Goal: Find specific page/section: Find specific page/section

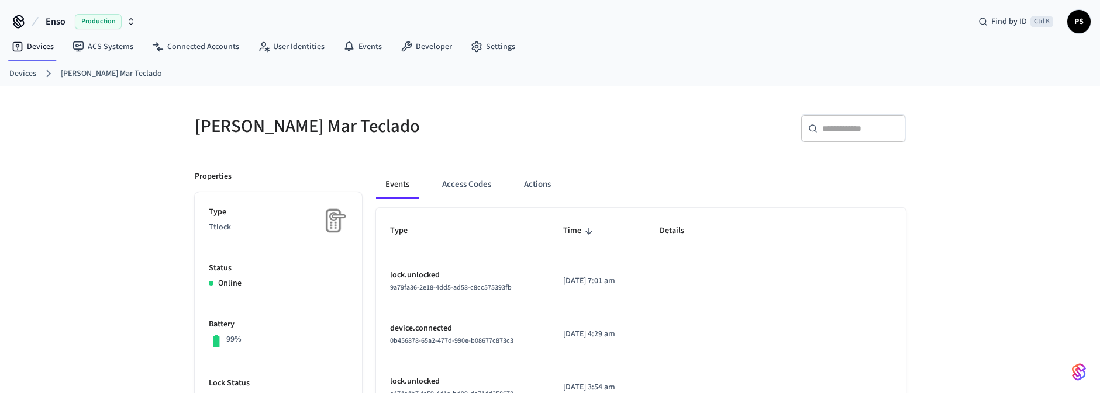
scroll to position [27, 0]
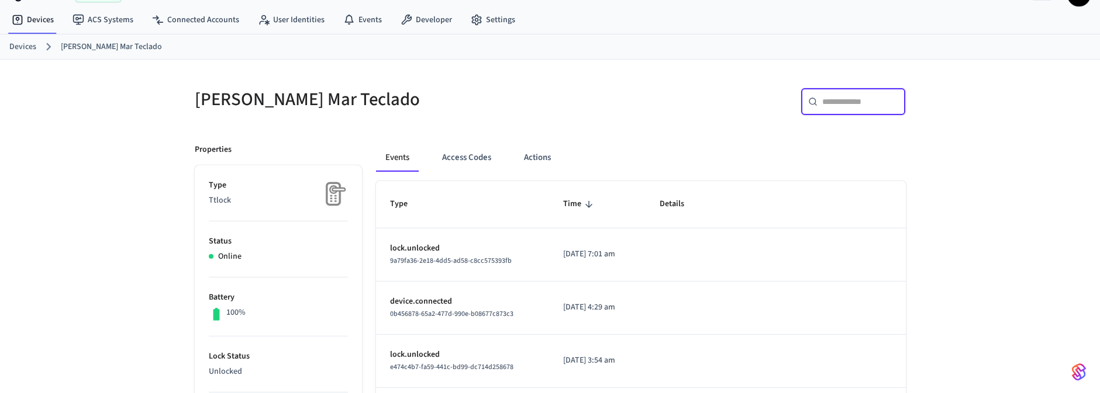
click at [848, 100] on input "text" at bounding box center [860, 102] width 76 height 12
click at [192, 19] on link "Connected Accounts" at bounding box center [196, 19] width 106 height 21
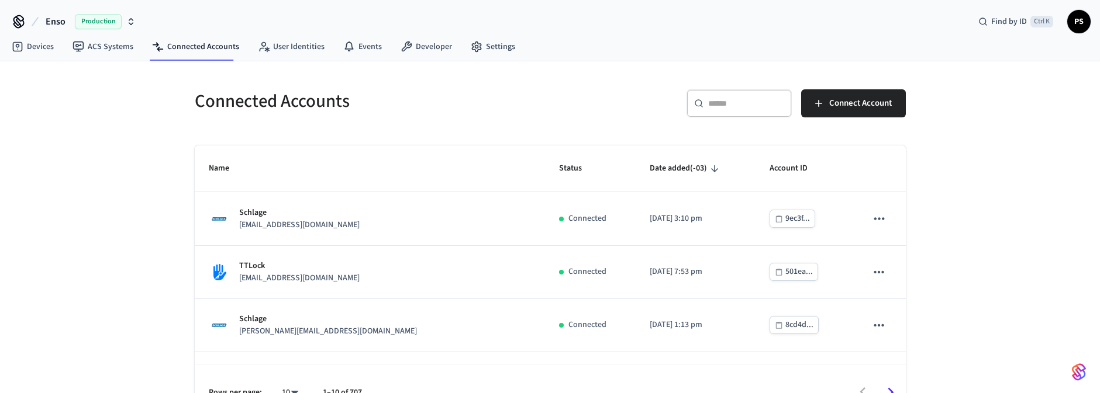
click at [725, 109] on div "​ ​" at bounding box center [738, 103] width 105 height 28
paste input "**********"
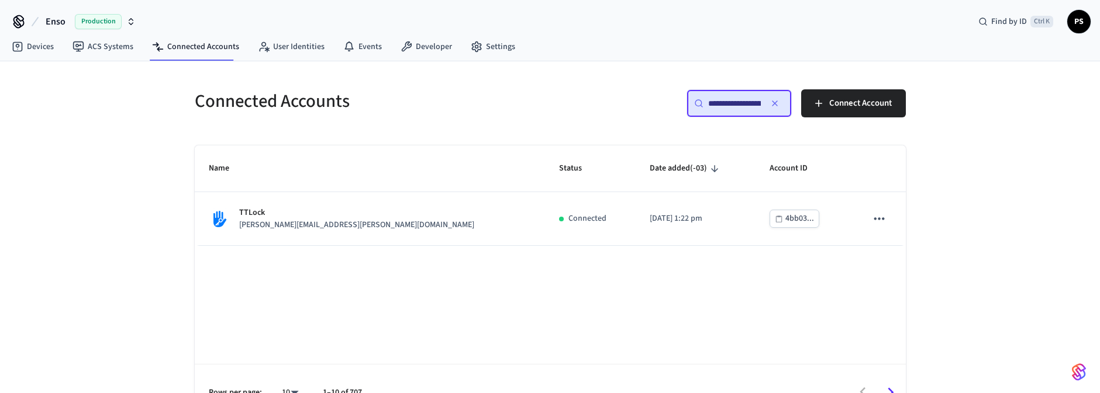
scroll to position [0, 89]
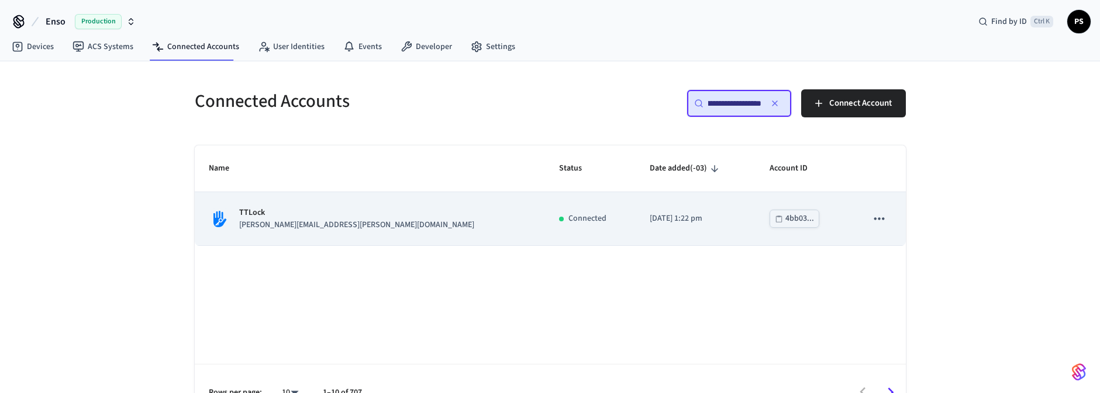
type input "**********"
click at [308, 217] on p "TTLock" at bounding box center [356, 213] width 235 height 12
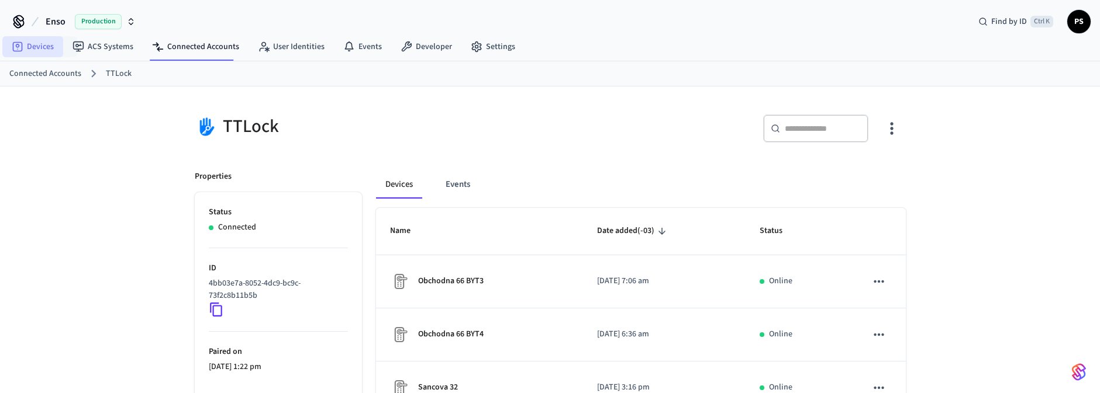
click at [50, 50] on link "Devices" at bounding box center [32, 46] width 61 height 21
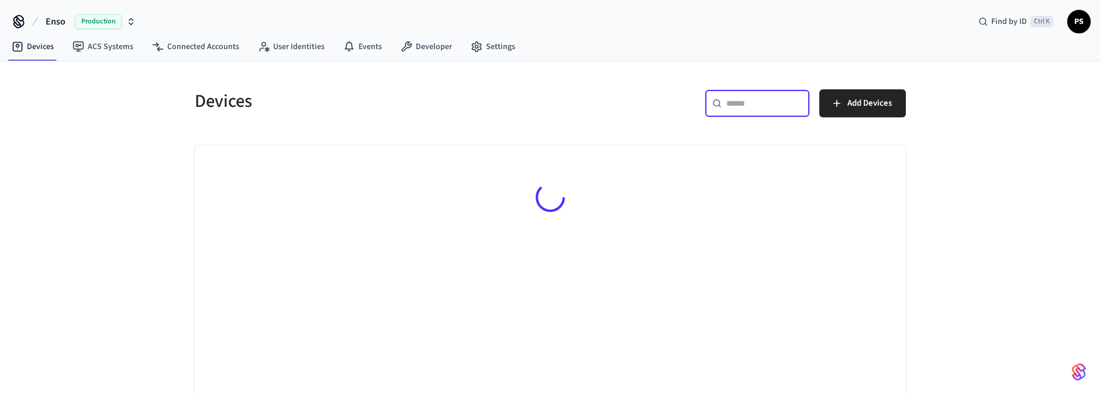
click at [778, 102] on input "text" at bounding box center [764, 104] width 76 height 12
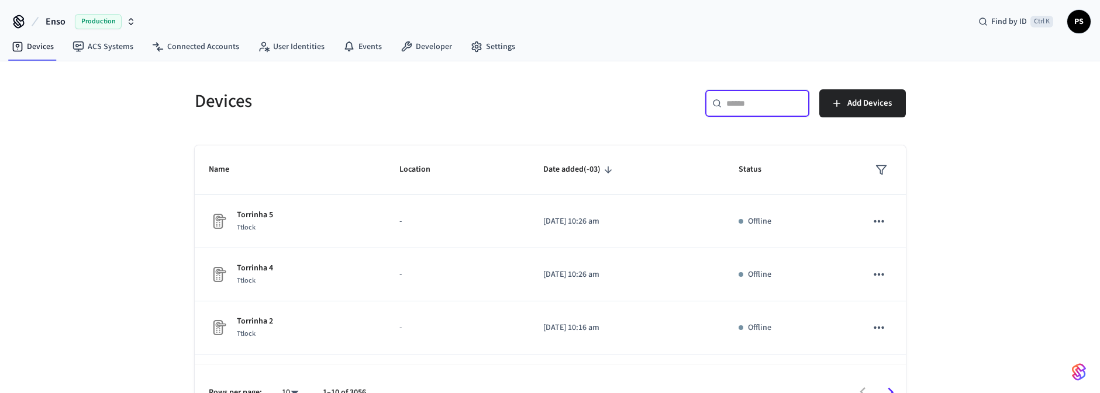
paste input "**********"
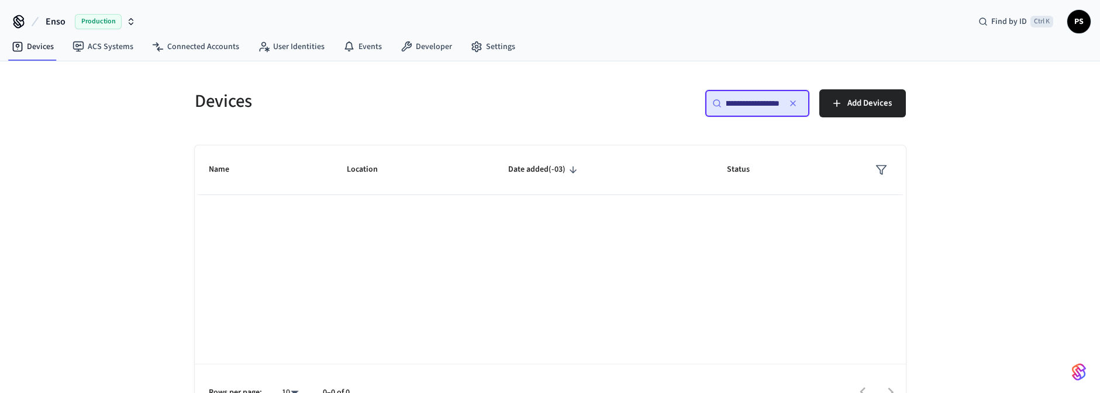
type input "**********"
click at [756, 115] on div "**********" at bounding box center [756, 103] width 105 height 28
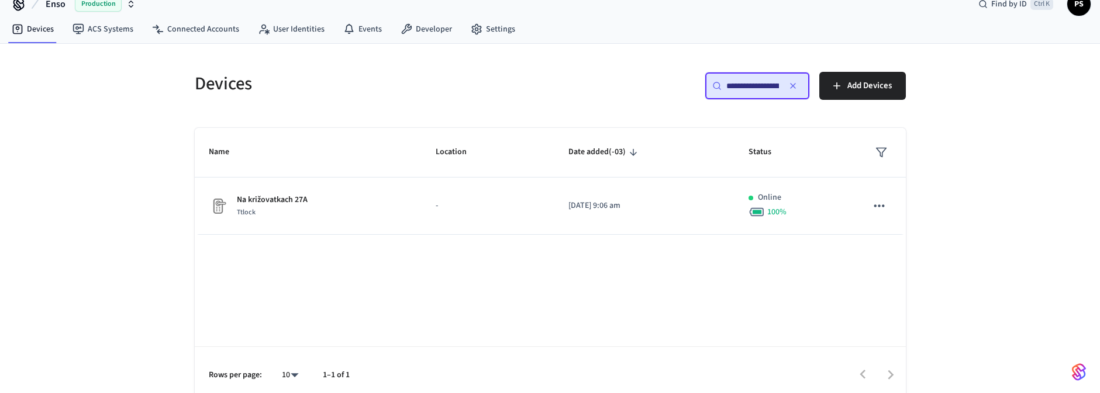
scroll to position [27, 0]
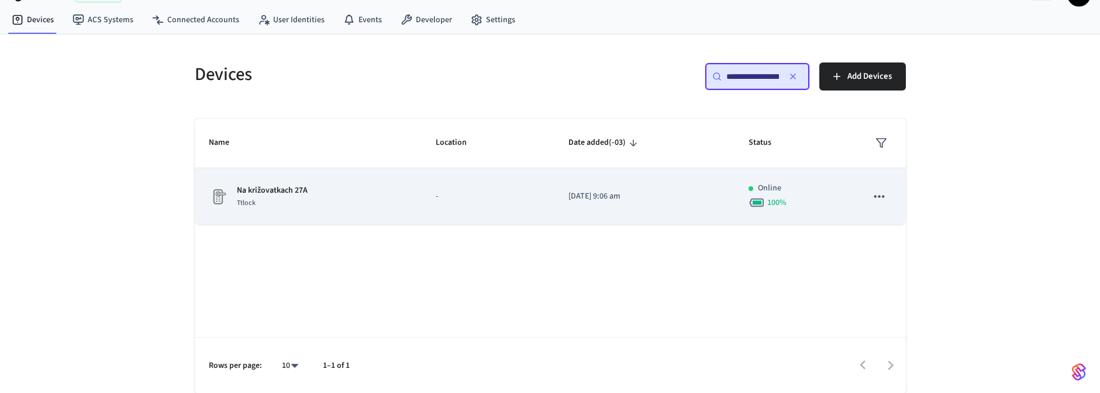
click at [324, 200] on div "Na križovatkach 27A Ttlock" at bounding box center [308, 197] width 199 height 25
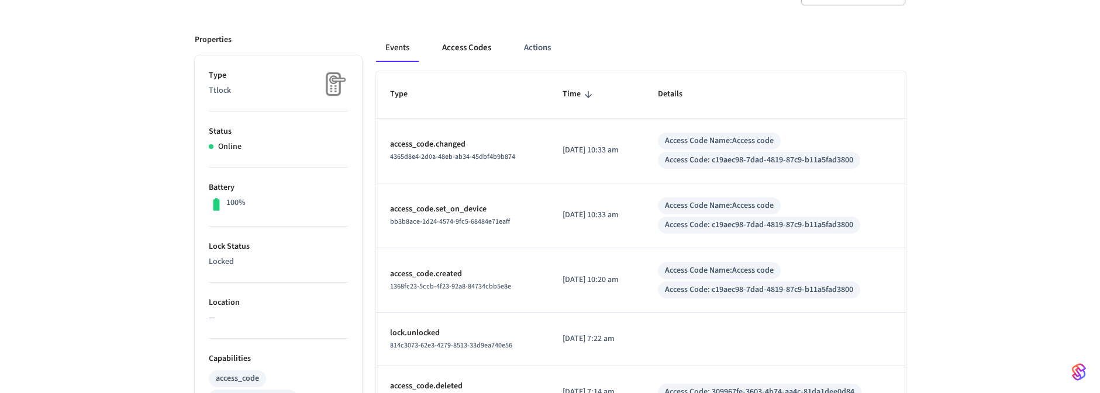
scroll to position [140, 0]
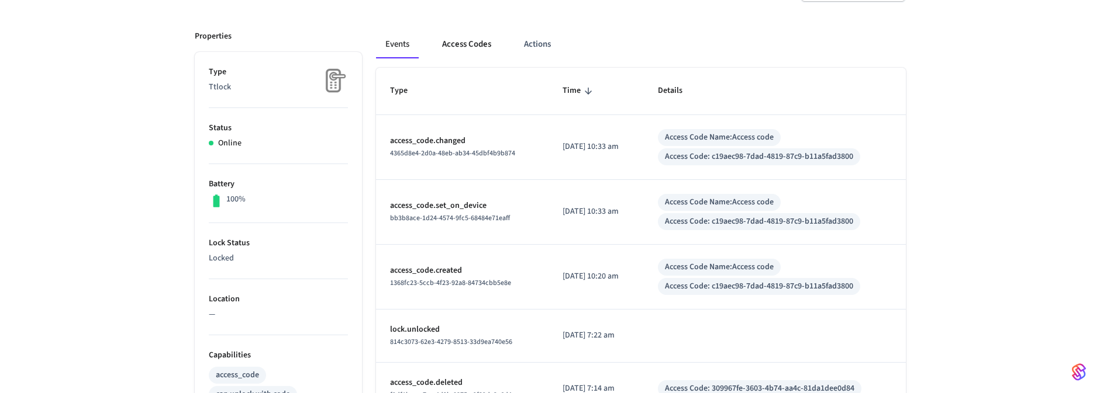
click at [465, 42] on button "Access Codes" at bounding box center [467, 44] width 68 height 28
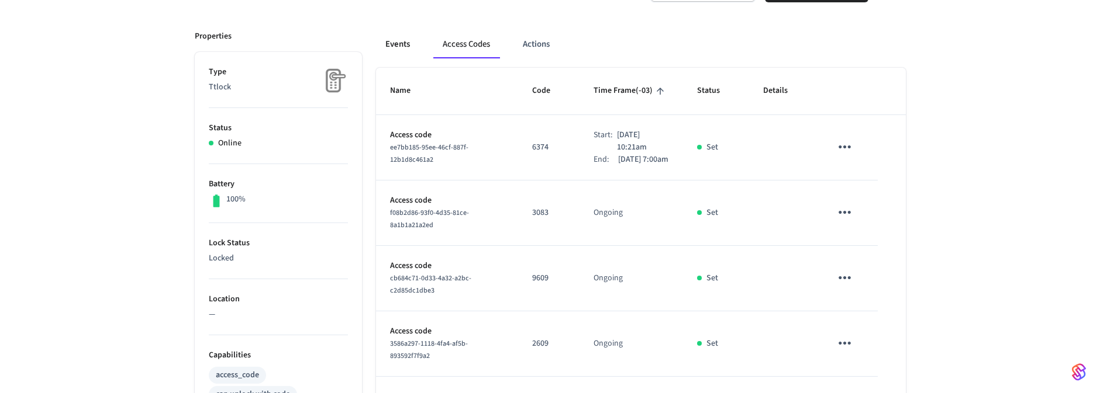
click at [402, 43] on button "Events" at bounding box center [397, 44] width 43 height 28
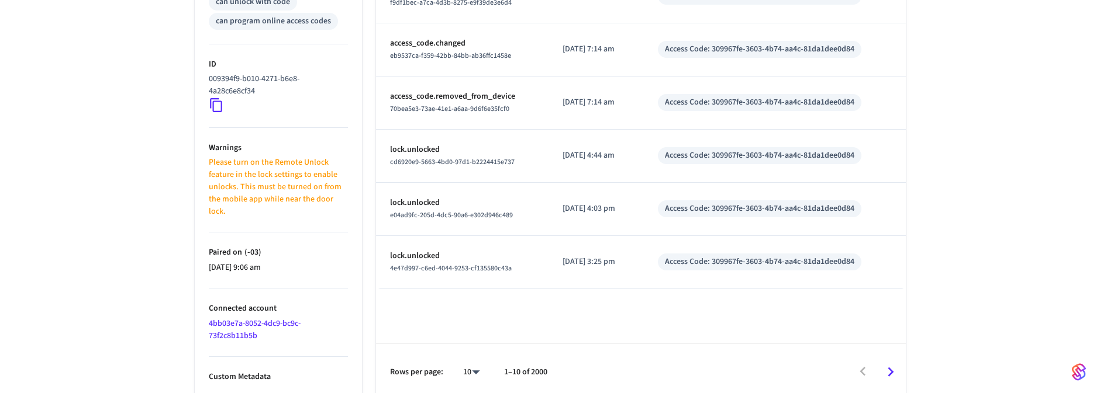
scroll to position [538, 0]
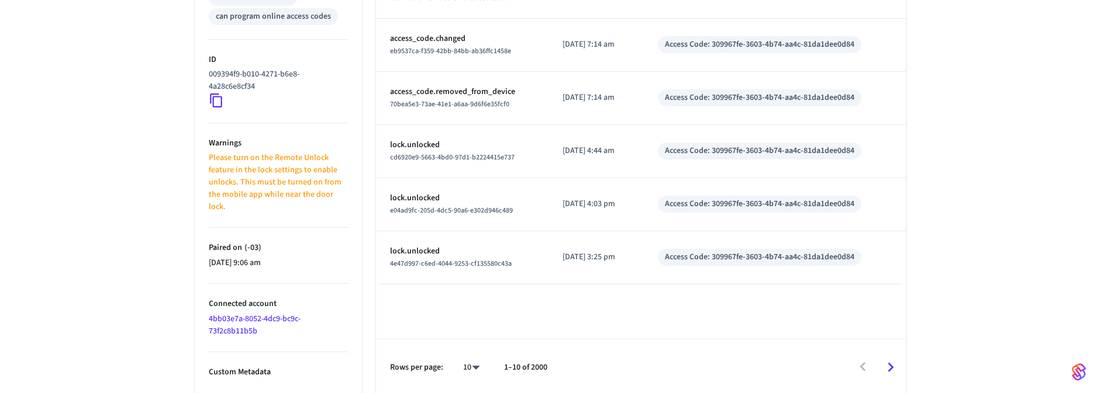
click at [253, 319] on link "4bb03e7a-8052-4dc9-bc9c-73f2c8b11b5b" at bounding box center [255, 325] width 92 height 24
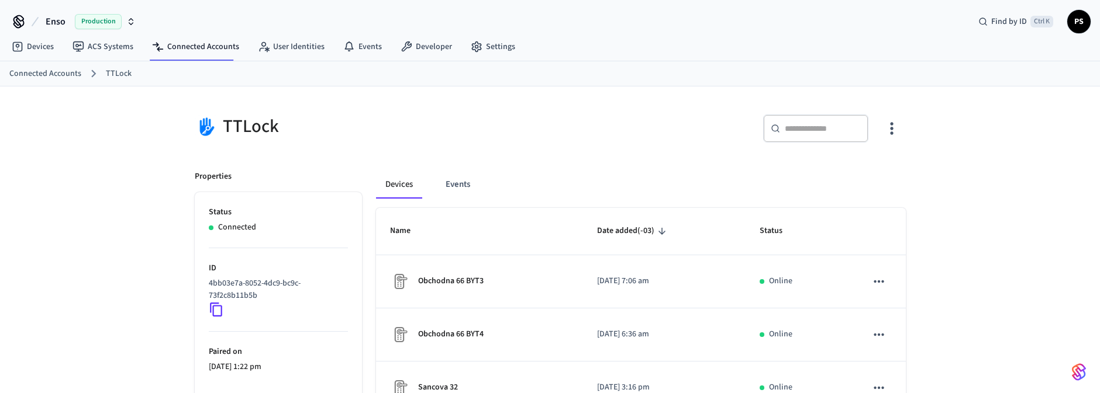
click at [244, 122] on div "TTLock" at bounding box center [369, 127] width 348 height 24
click at [361, 121] on div "TTLock" at bounding box center [369, 127] width 348 height 24
click at [243, 127] on div "TTLock" at bounding box center [369, 127] width 348 height 24
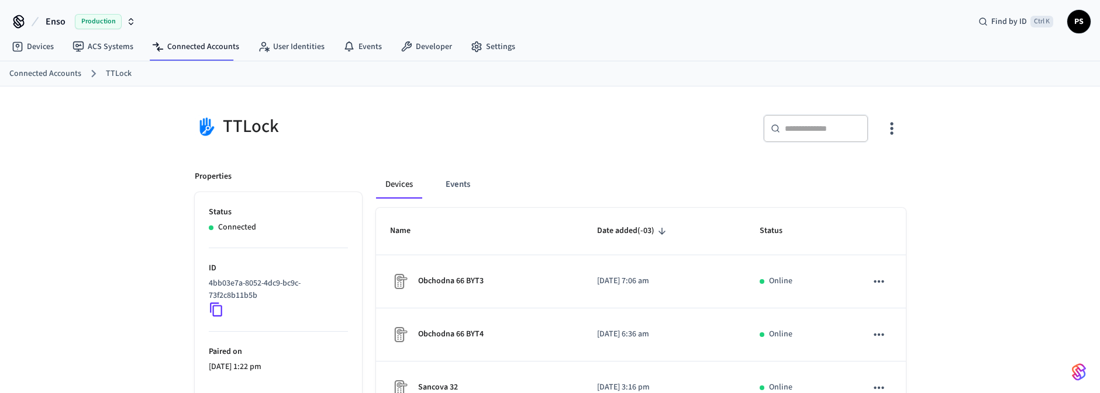
click at [553, 60] on div "Devices ACS Systems Connected Accounts User Identities Events Developer Settings" at bounding box center [550, 47] width 1100 height 27
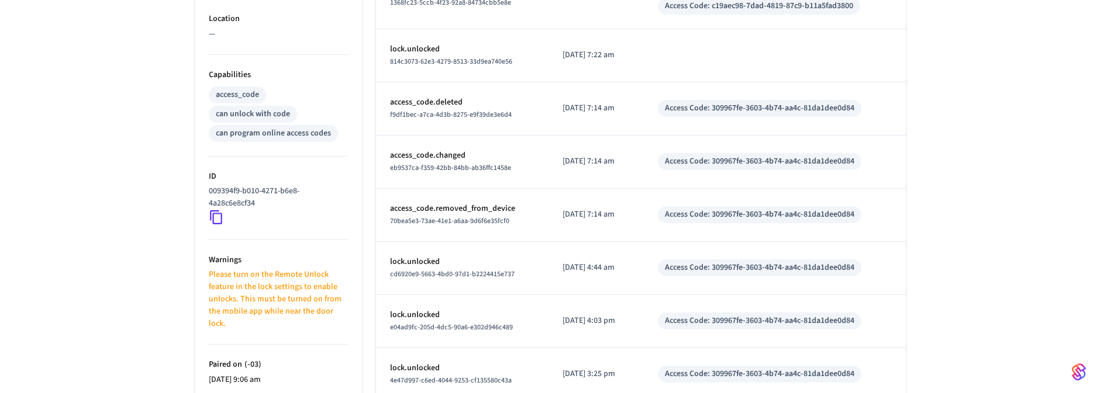
scroll to position [538, 0]
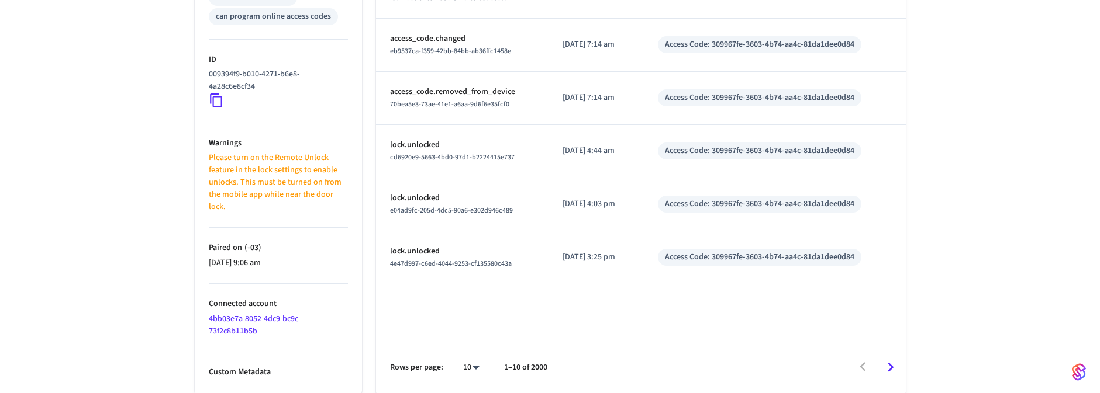
click at [258, 317] on link "4bb03e7a-8052-4dc9-bc9c-73f2c8b11b5b" at bounding box center [255, 325] width 92 height 24
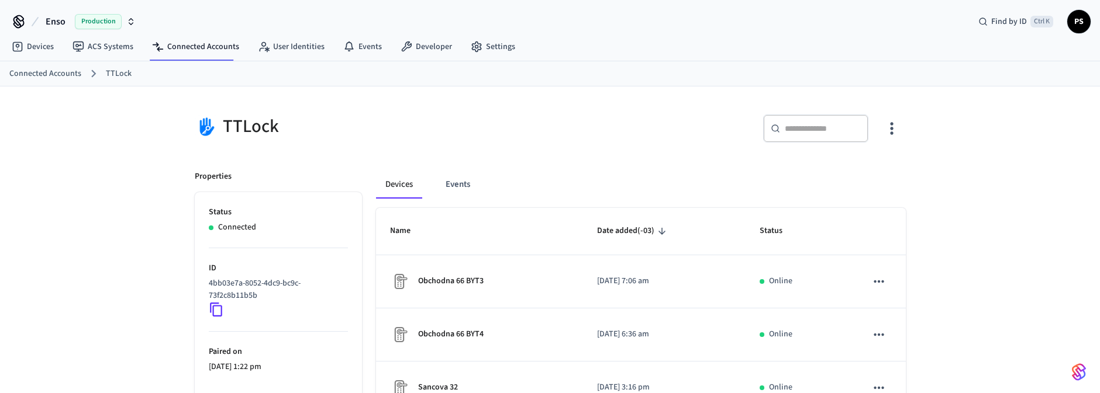
click at [46, 72] on link "Connected Accounts" at bounding box center [45, 74] width 72 height 12
click at [185, 36] on link "Connected Accounts" at bounding box center [196, 46] width 106 height 21
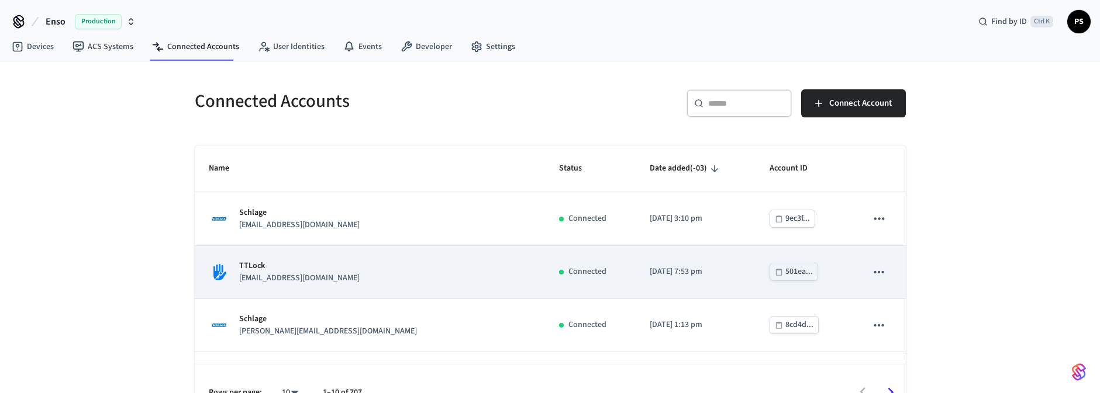
click at [309, 261] on p "TTLock" at bounding box center [299, 266] width 120 height 12
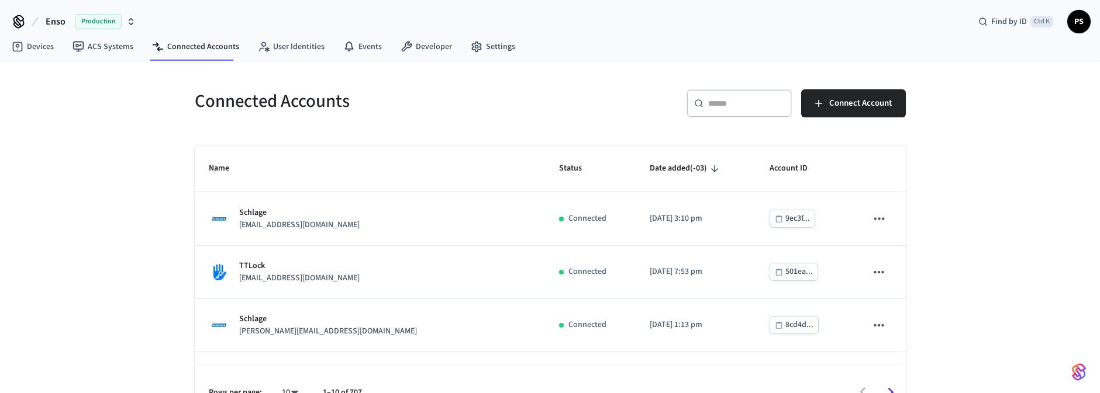
click at [720, 92] on div "​ ​" at bounding box center [738, 103] width 105 height 28
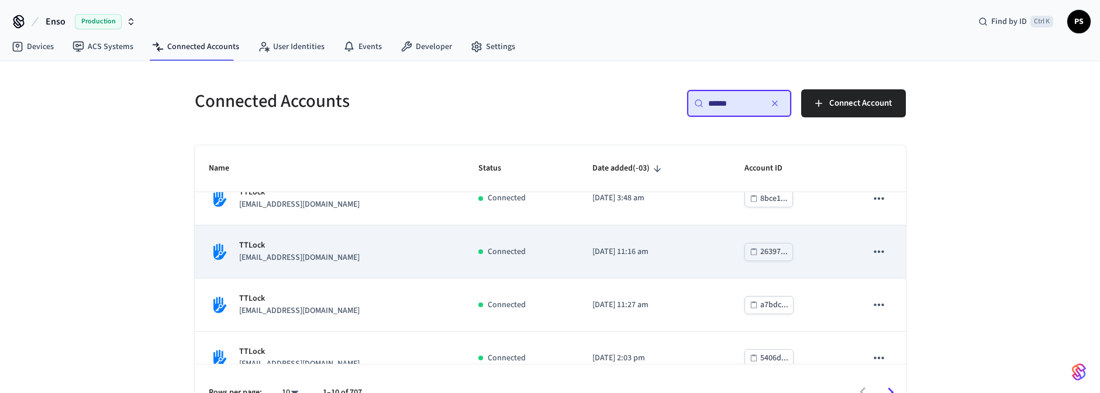
scroll to position [359, 0]
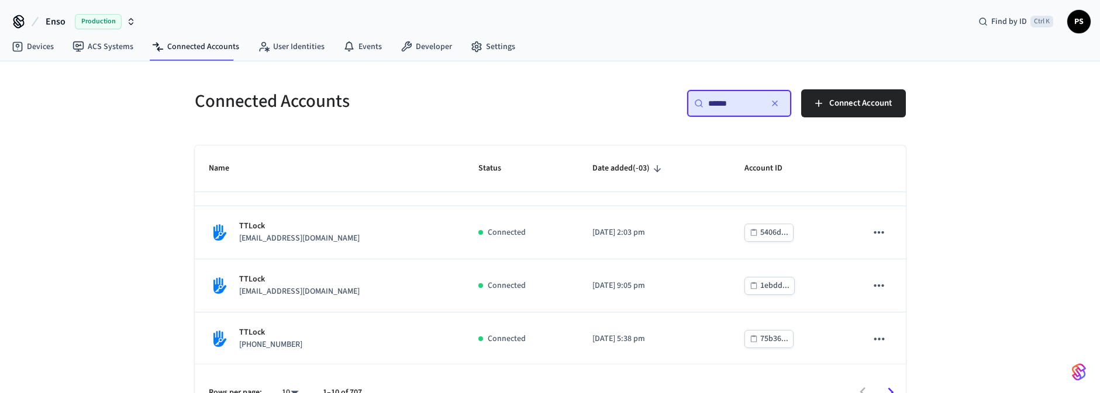
type input "******"
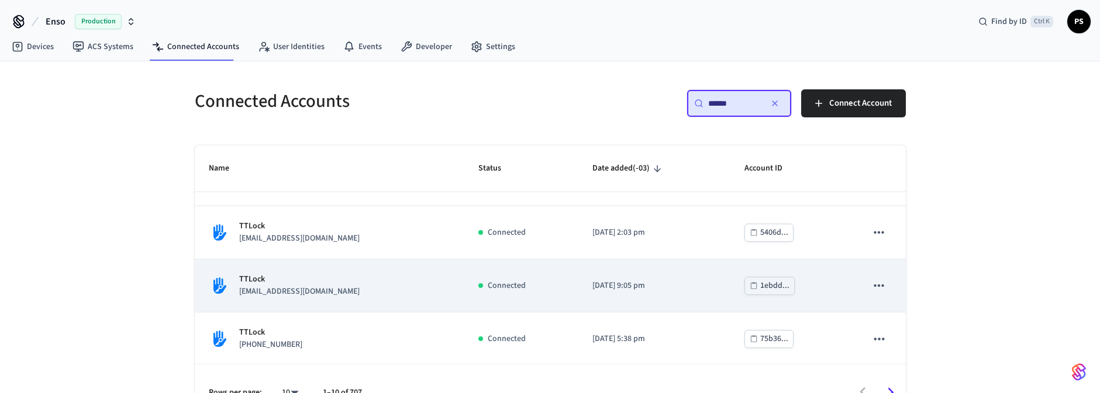
click at [348, 274] on p "TTLock" at bounding box center [299, 280] width 120 height 12
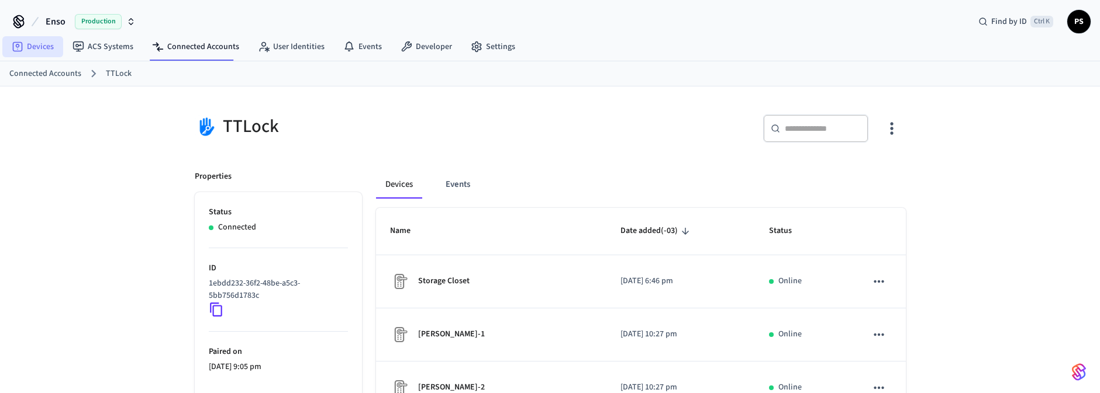
click at [62, 53] on link "Devices" at bounding box center [32, 46] width 61 height 21
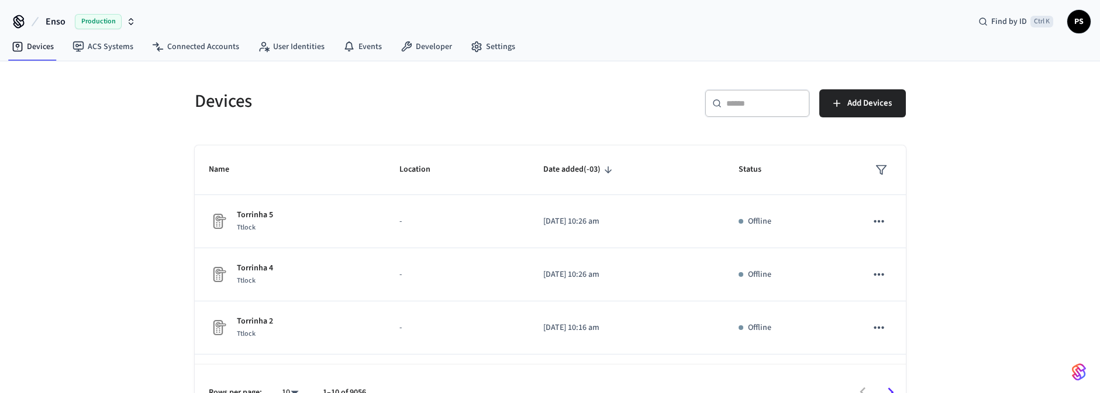
click at [780, 103] on input "text" at bounding box center [764, 104] width 76 height 12
paste input "**********"
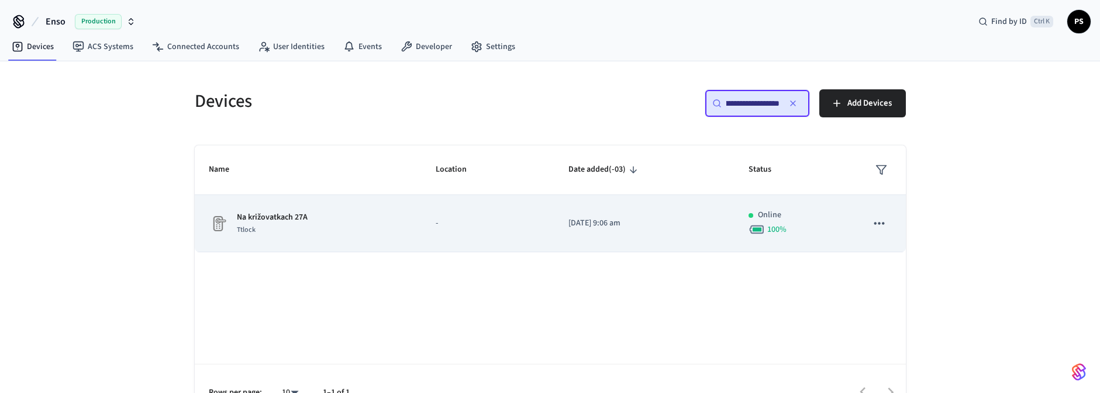
type input "**********"
click at [380, 223] on div "Na križovatkach 27A Ttlock" at bounding box center [308, 224] width 199 height 25
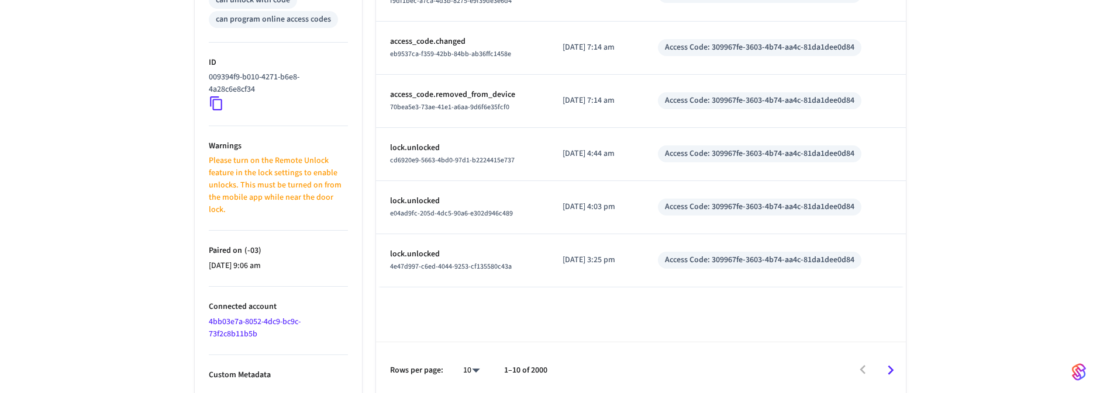
scroll to position [538, 0]
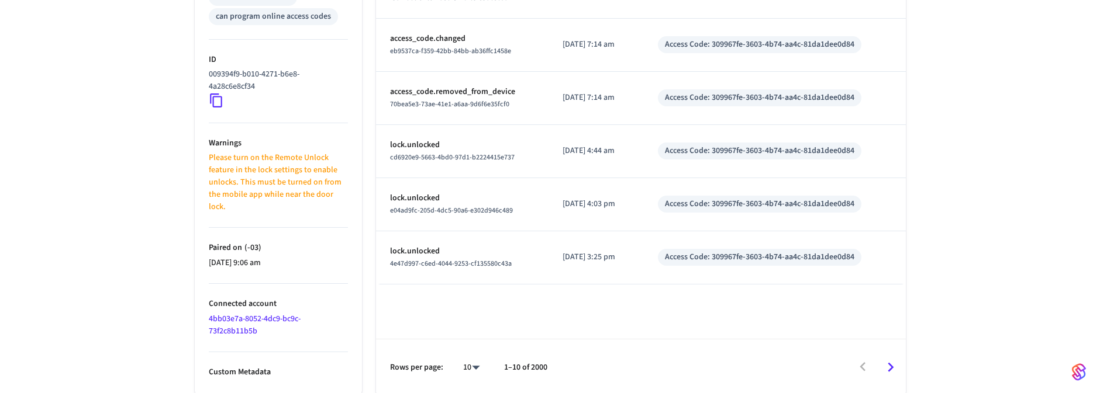
click at [255, 367] on p "Custom Metadata" at bounding box center [278, 373] width 139 height 12
click at [267, 314] on link "4bb03e7a-8052-4dc9-bc9c-73f2c8b11b5b" at bounding box center [255, 325] width 92 height 24
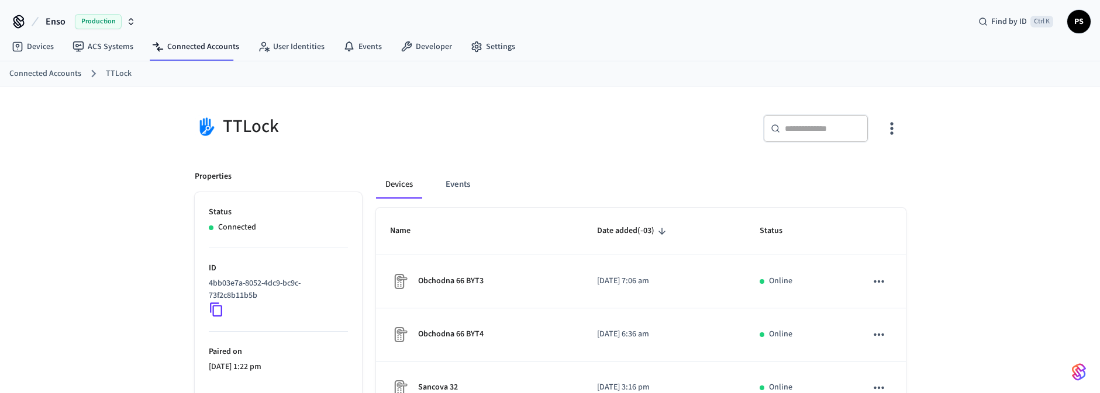
click at [241, 139] on div "TTLock" at bounding box center [362, 126] width 362 height 51
click at [458, 182] on button "Events" at bounding box center [457, 185] width 43 height 28
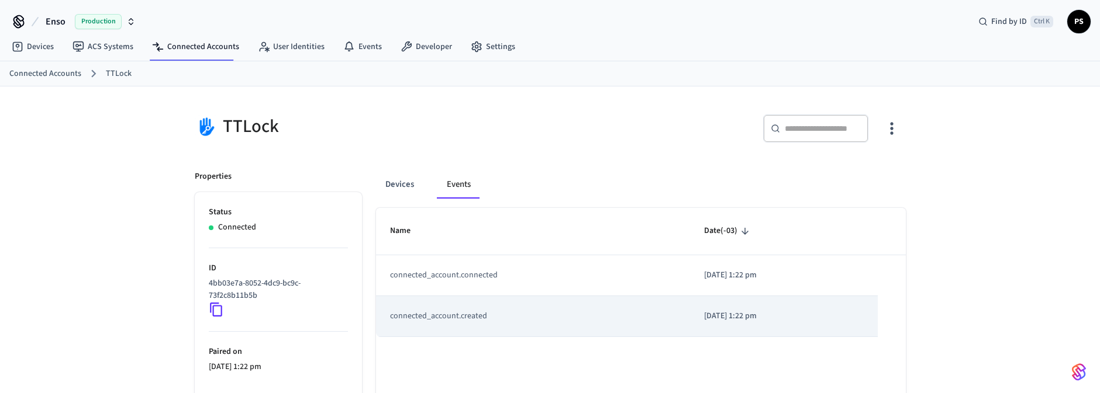
click at [446, 315] on td "connected_account.created" at bounding box center [533, 316] width 315 height 41
click at [487, 311] on td "connected_account.created" at bounding box center [533, 316] width 315 height 41
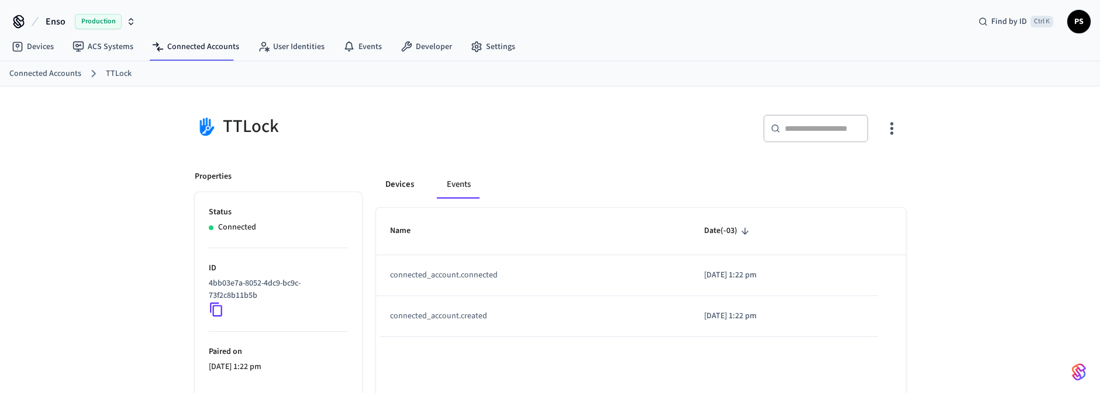
click at [403, 185] on button "Devices" at bounding box center [399, 185] width 47 height 28
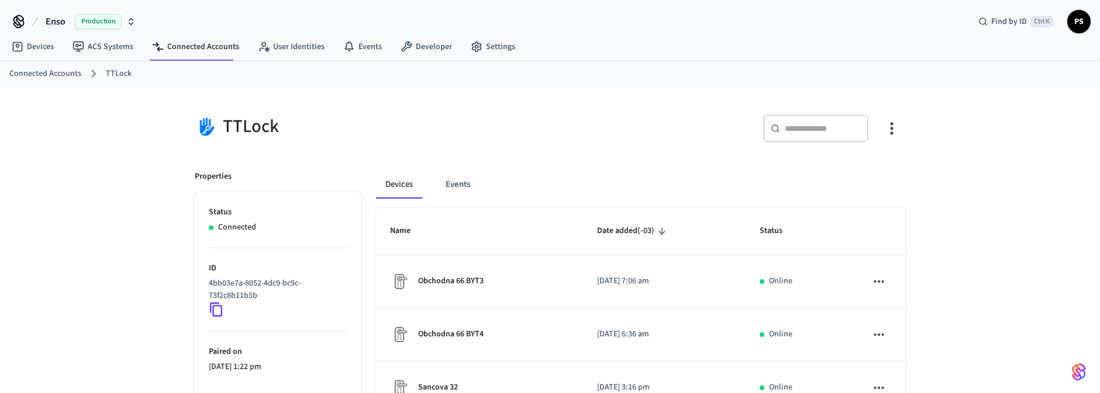
click at [219, 304] on icon at bounding box center [216, 309] width 15 height 15
click at [219, 312] on icon at bounding box center [216, 309] width 15 height 15
click at [216, 306] on icon at bounding box center [216, 309] width 15 height 15
click at [890, 125] on icon "button" at bounding box center [891, 128] width 18 height 18
click at [607, 118] on div at bounding box center [554, 196] width 1108 height 393
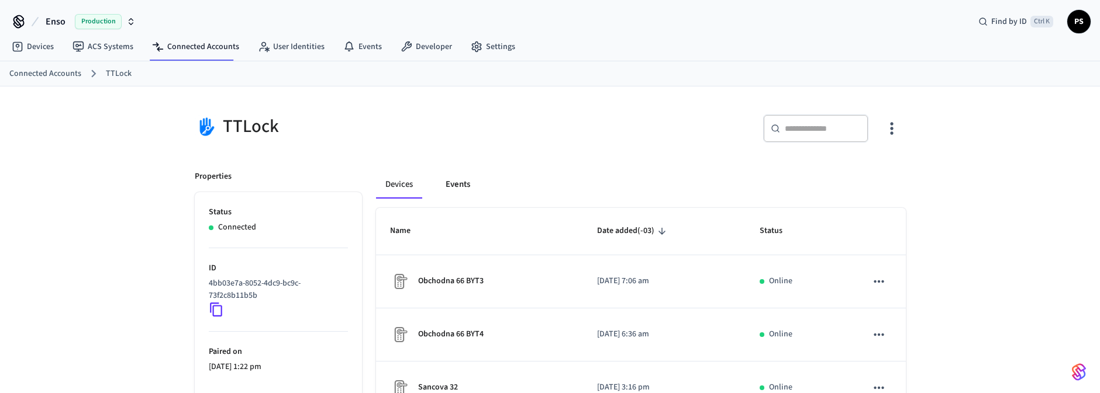
click at [478, 179] on div "Devices Events" at bounding box center [641, 185] width 530 height 28
click at [457, 189] on button "Events" at bounding box center [457, 185] width 43 height 28
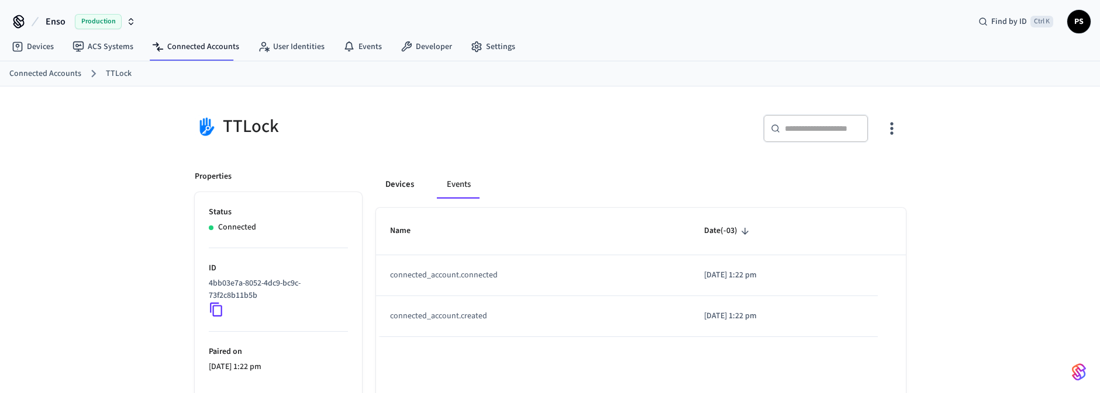
click at [404, 184] on button "Devices" at bounding box center [399, 185] width 47 height 28
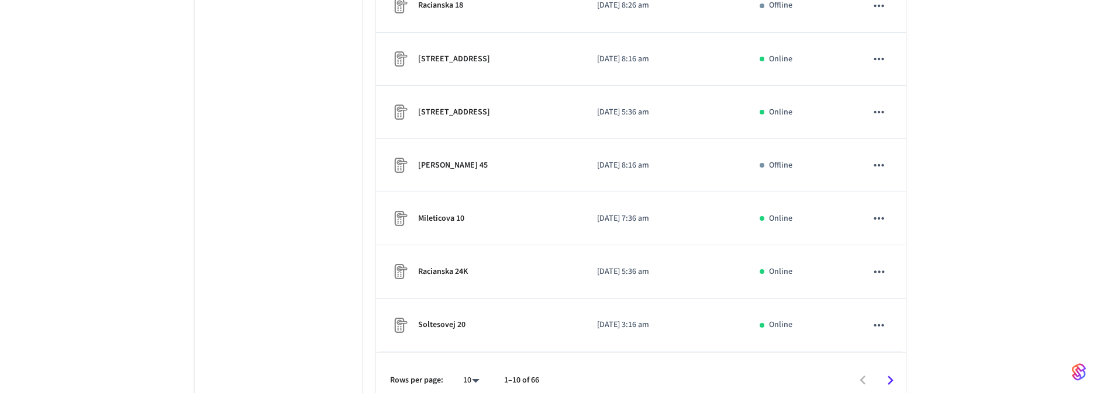
scroll to position [448, 0]
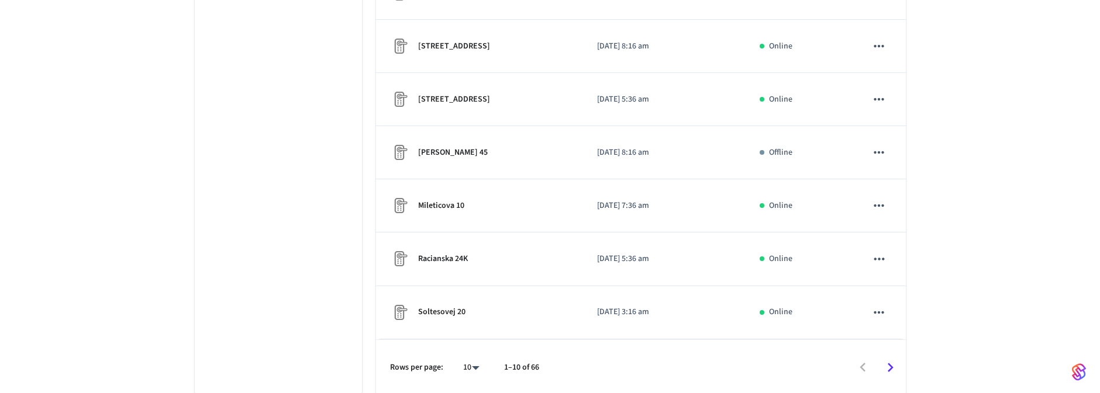
click at [899, 359] on button "Go to next page" at bounding box center [889, 367] width 27 height 27
click at [846, 368] on div at bounding box center [730, 367] width 350 height 27
click at [858, 360] on icon "Go to previous page" at bounding box center [863, 368] width 18 height 18
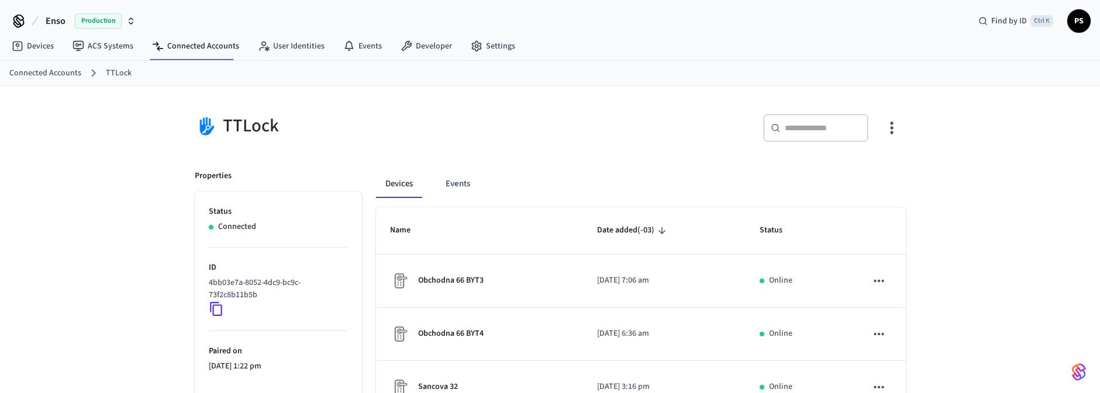
scroll to position [0, 0]
click at [291, 51] on link "User Identities" at bounding box center [290, 46] width 85 height 21
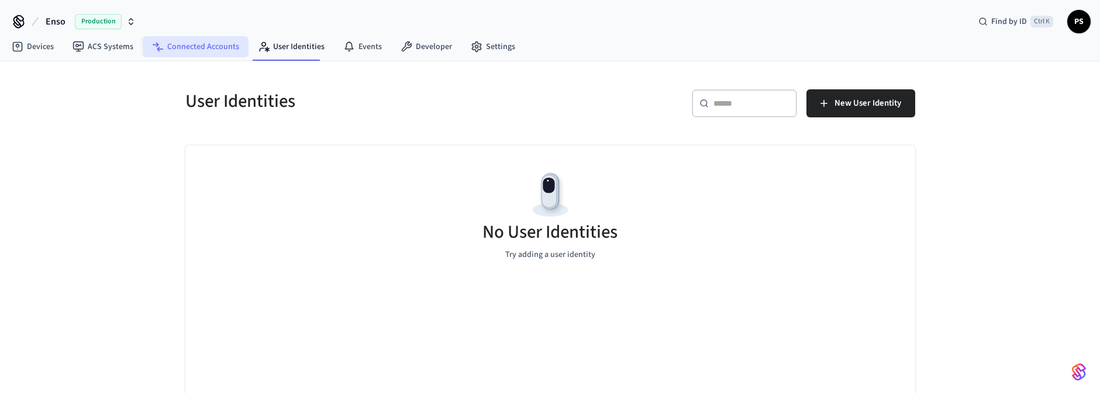
click at [209, 50] on link "Connected Accounts" at bounding box center [196, 46] width 106 height 21
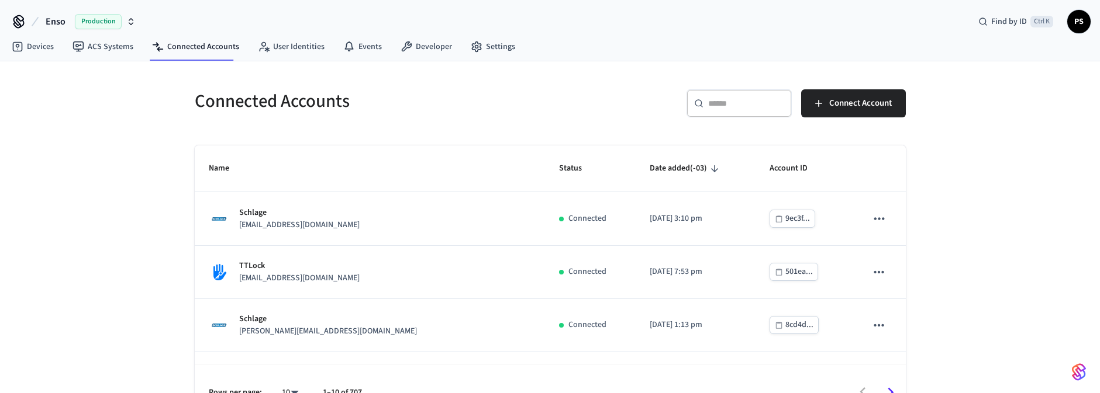
click at [713, 109] on div "​ ​" at bounding box center [738, 103] width 105 height 28
paste input "**********"
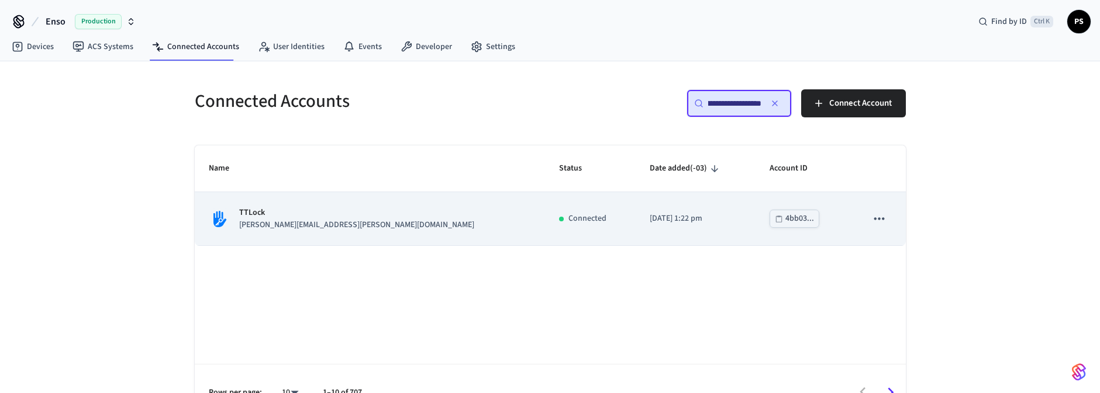
type input "**********"
click at [365, 229] on div "TTLock marek.blanar@bnbmanagement.sk" at bounding box center [370, 219] width 323 height 25
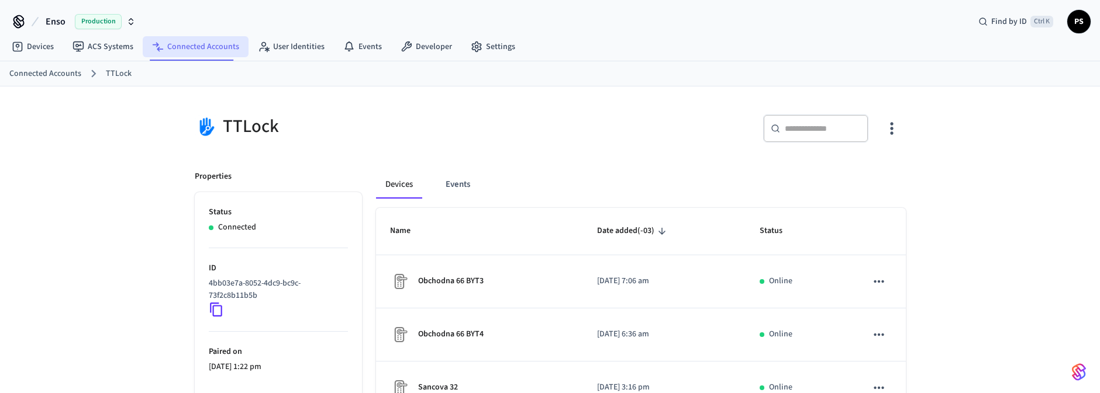
click at [192, 51] on link "Connected Accounts" at bounding box center [196, 46] width 106 height 21
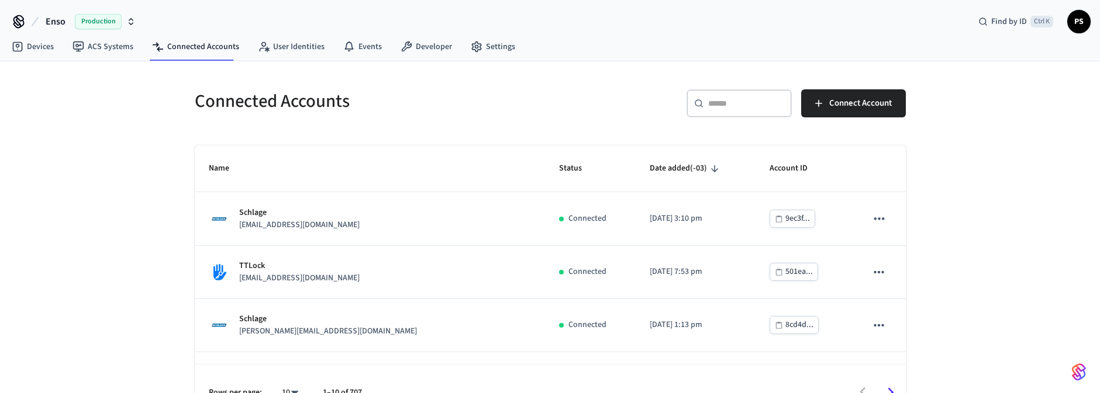
click at [744, 109] on div "​ ​" at bounding box center [738, 103] width 105 height 28
paste input "**********"
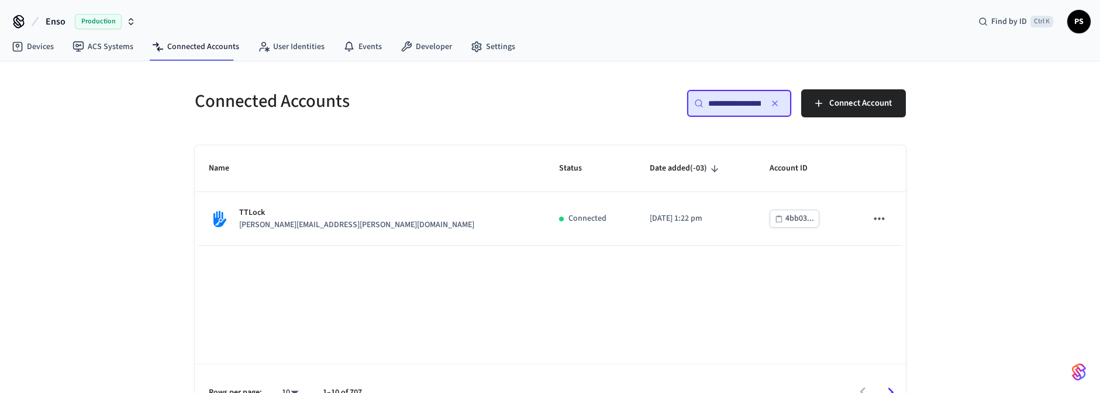
scroll to position [0, 89]
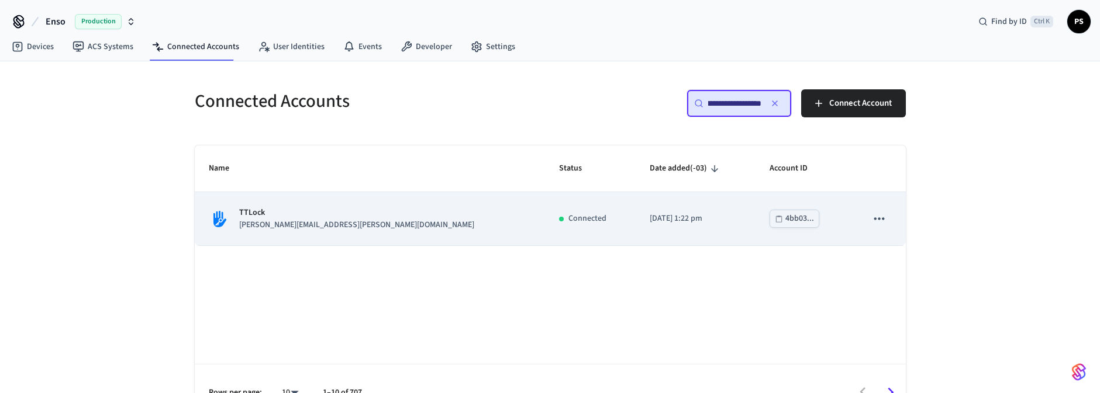
type input "**********"
drag, startPoint x: 381, startPoint y: 224, endPoint x: 288, endPoint y: 223, distance: 93.0
click at [288, 223] on div "TTLock marek.blanar@bnbmanagement.sk" at bounding box center [370, 219] width 323 height 25
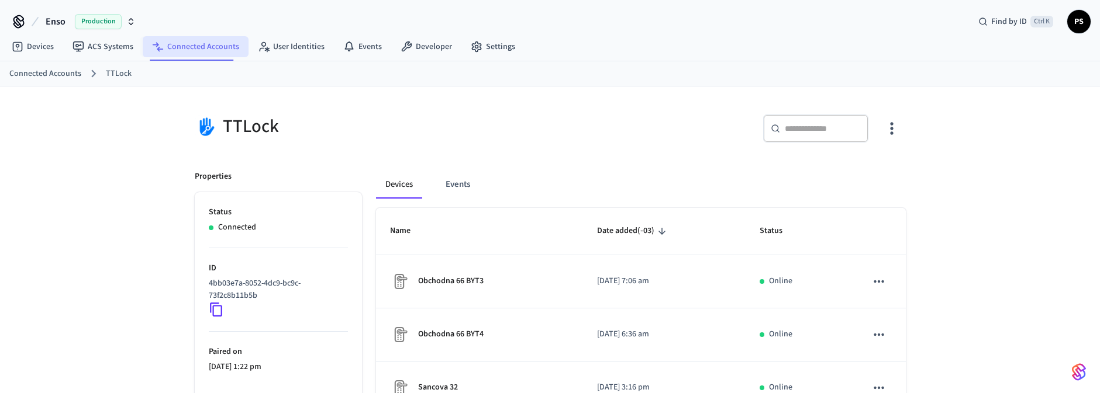
click at [220, 41] on link "Connected Accounts" at bounding box center [196, 46] width 106 height 21
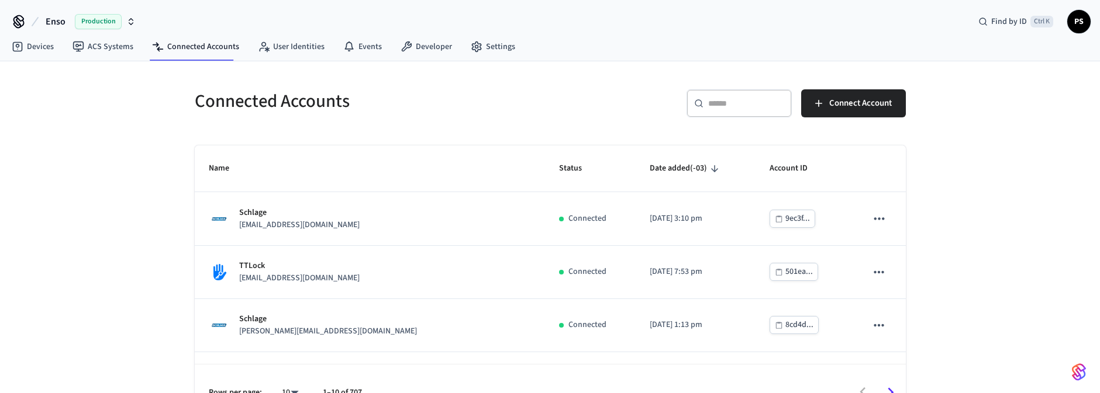
click at [727, 110] on div "​ ​" at bounding box center [738, 103] width 105 height 28
paste input "**********"
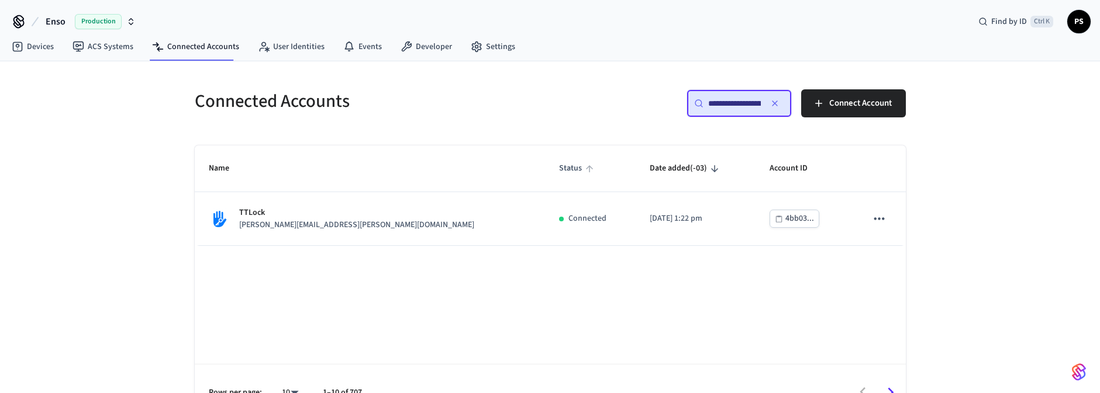
scroll to position [0, 89]
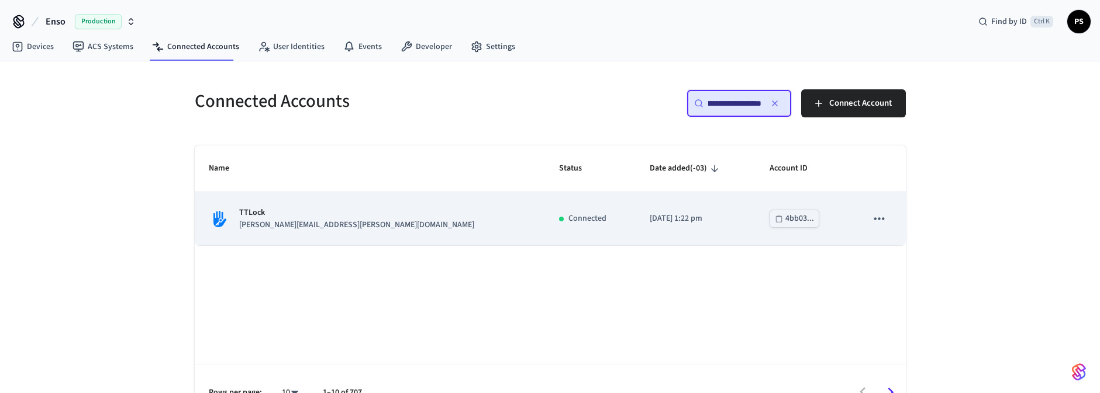
type input "**********"
drag, startPoint x: 292, startPoint y: 226, endPoint x: 351, endPoint y: 226, distance: 59.0
click at [351, 226] on p "marek.blanar@bnbmanagement.sk" at bounding box center [356, 225] width 235 height 12
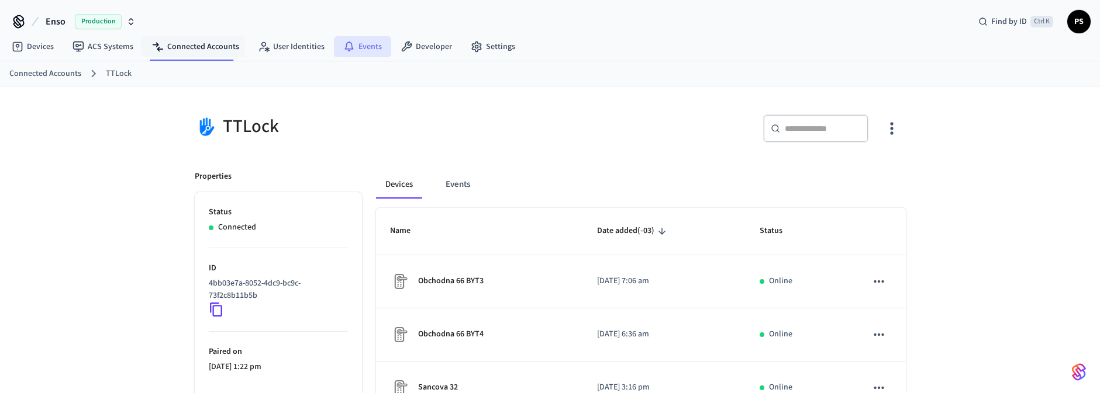
drag, startPoint x: 215, startPoint y: 50, endPoint x: 379, endPoint y: 48, distance: 164.3
click at [215, 49] on link "Connected Accounts" at bounding box center [196, 46] width 106 height 21
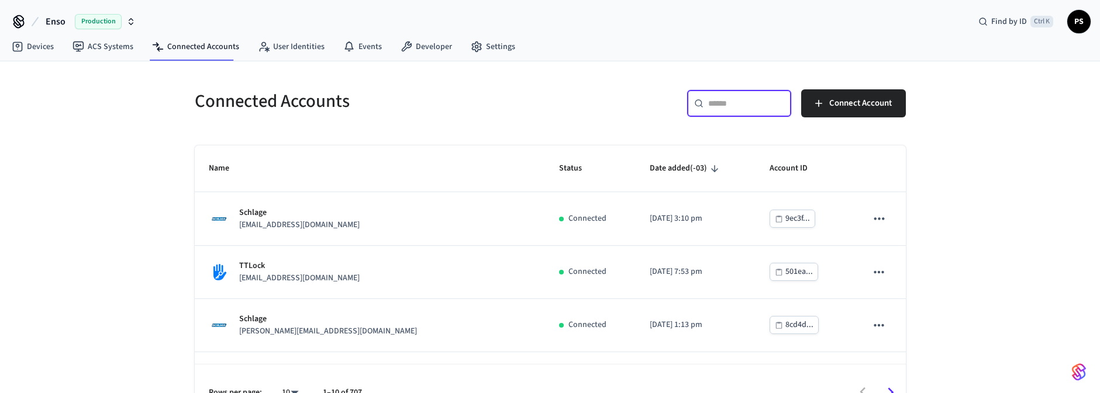
click at [744, 105] on input "text" at bounding box center [746, 104] width 76 height 12
paste input "**********"
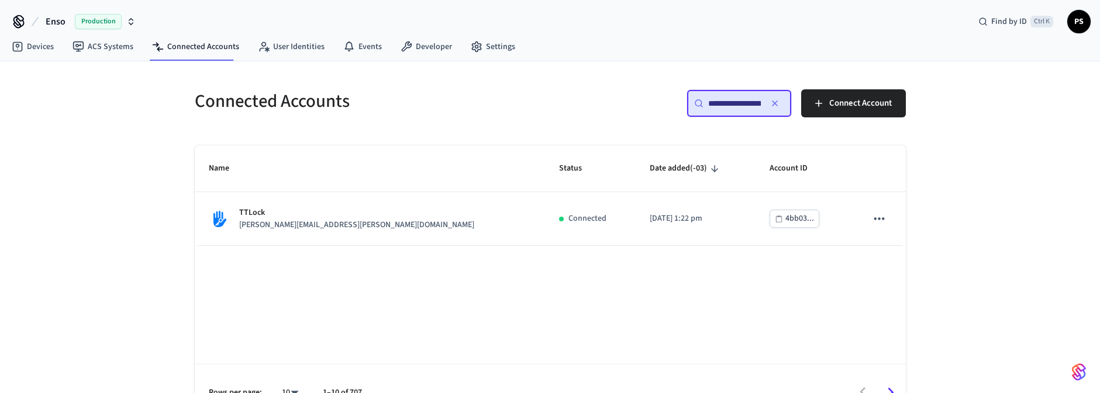
scroll to position [0, 89]
type input "**********"
click at [749, 105] on input "**********" at bounding box center [734, 104] width 53 height 12
